Goal: Navigation & Orientation: Find specific page/section

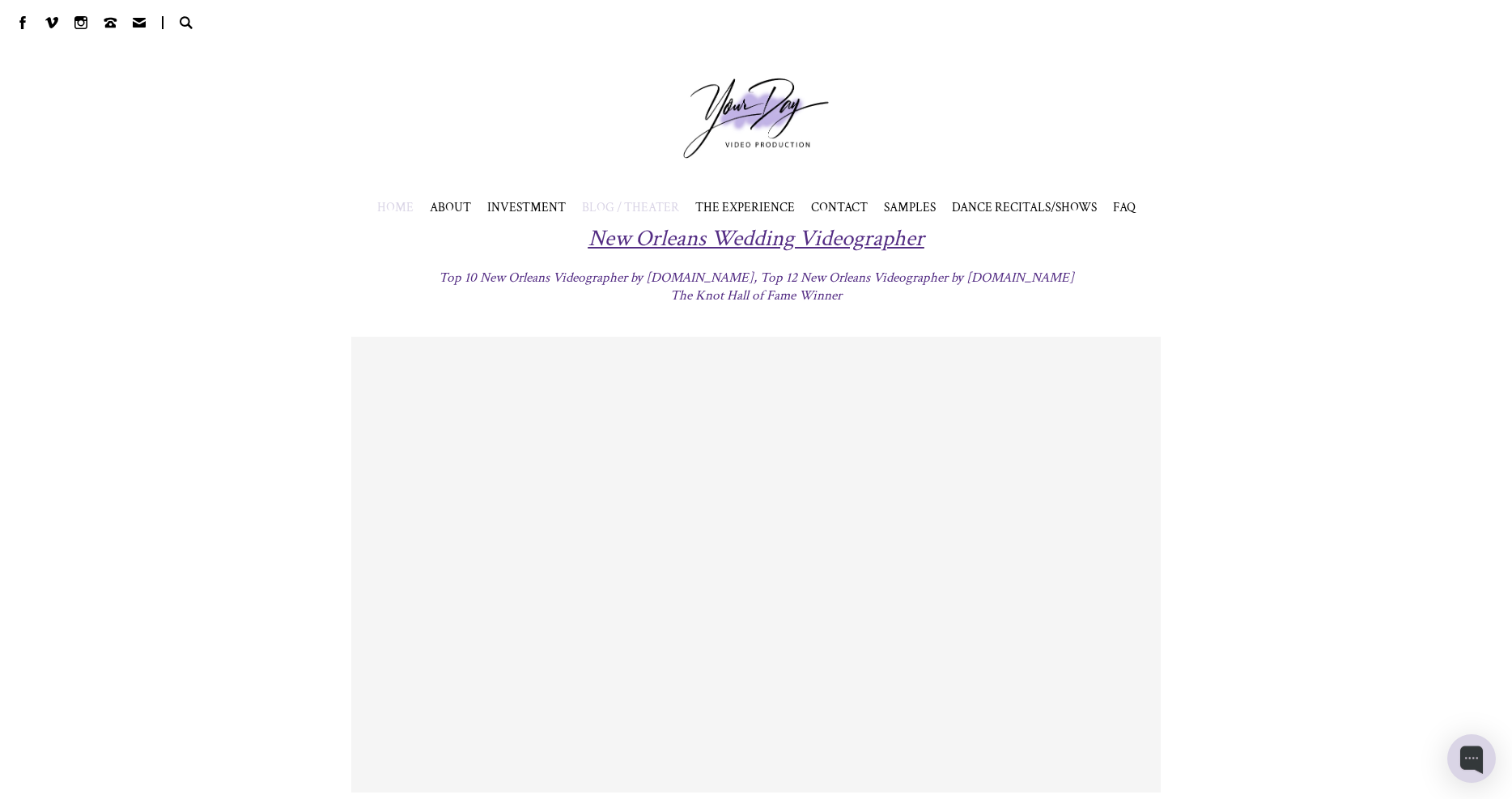
click at [652, 207] on span "BLOG / THEATER" at bounding box center [630, 207] width 97 height 16
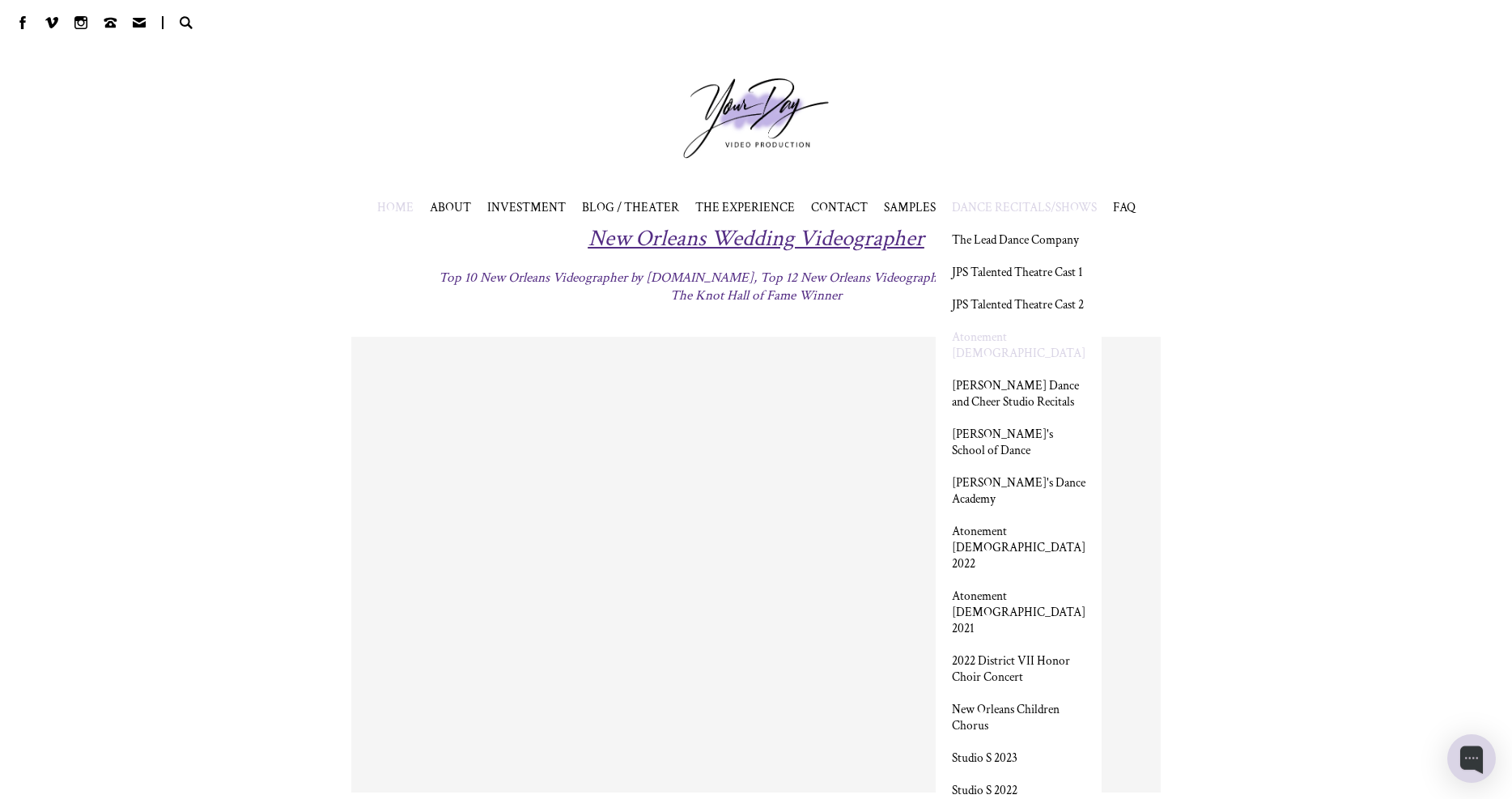
click at [1017, 361] on link "Atonement [DEMOGRAPHIC_DATA]" at bounding box center [1018, 344] width 134 height 32
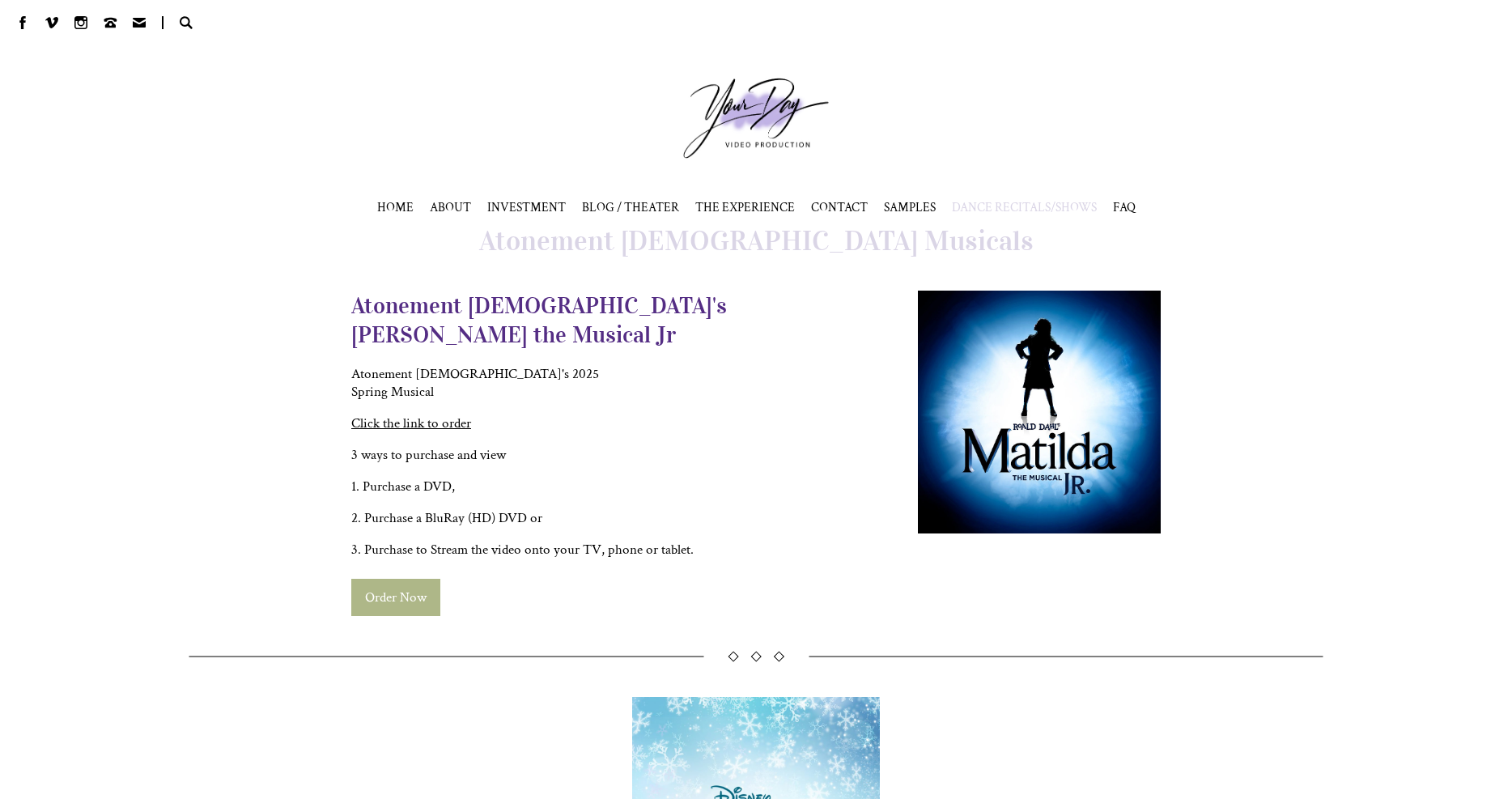
click at [406, 414] on link "Click the link to order" at bounding box center [411, 423] width 120 height 18
